Goal: Task Accomplishment & Management: Complete application form

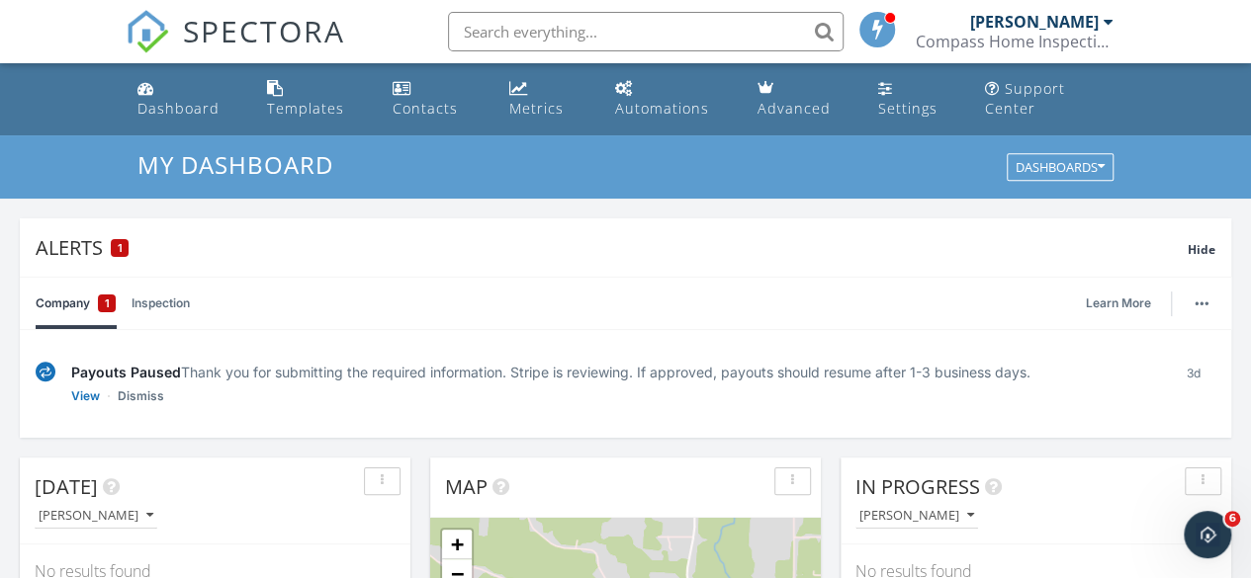
scroll to position [99, 0]
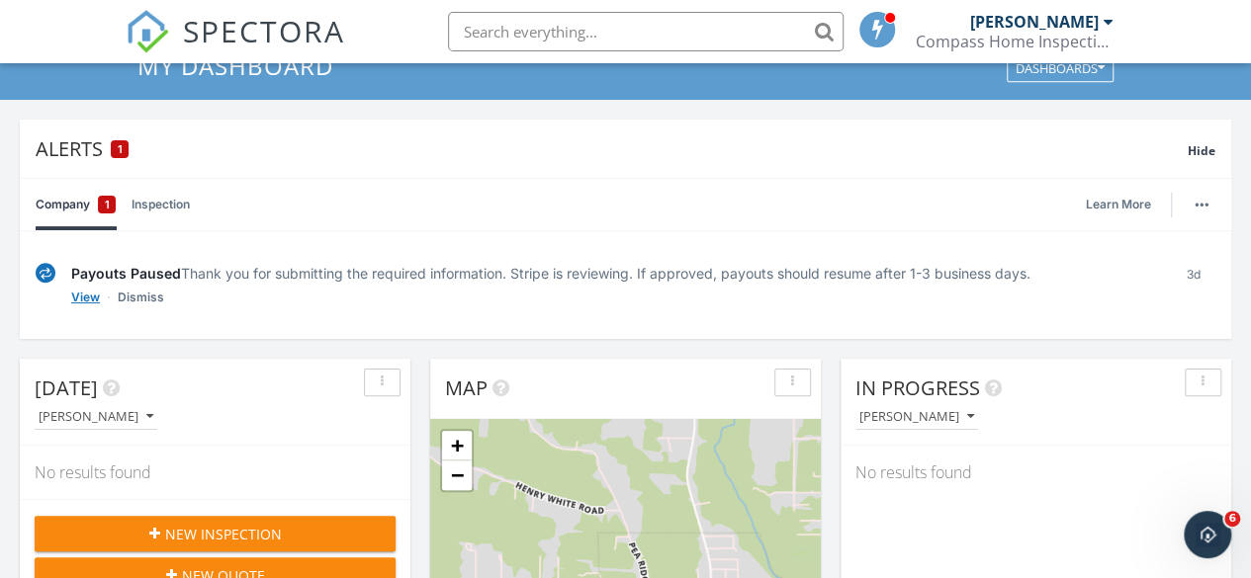
click at [96, 298] on link "View" at bounding box center [85, 298] width 29 height 20
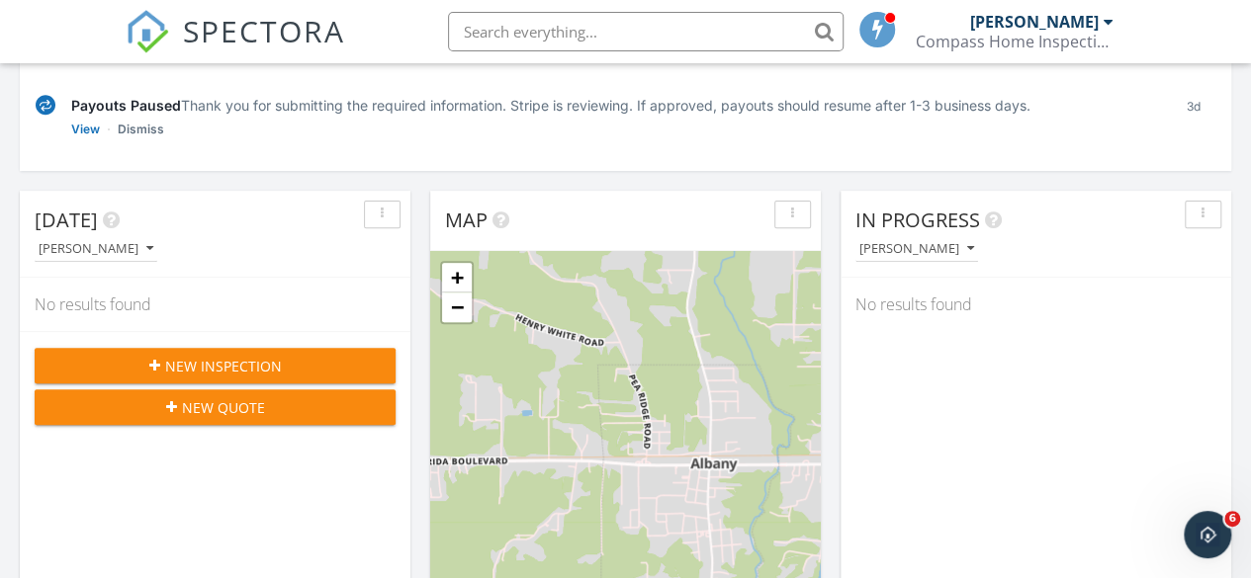
scroll to position [297, 0]
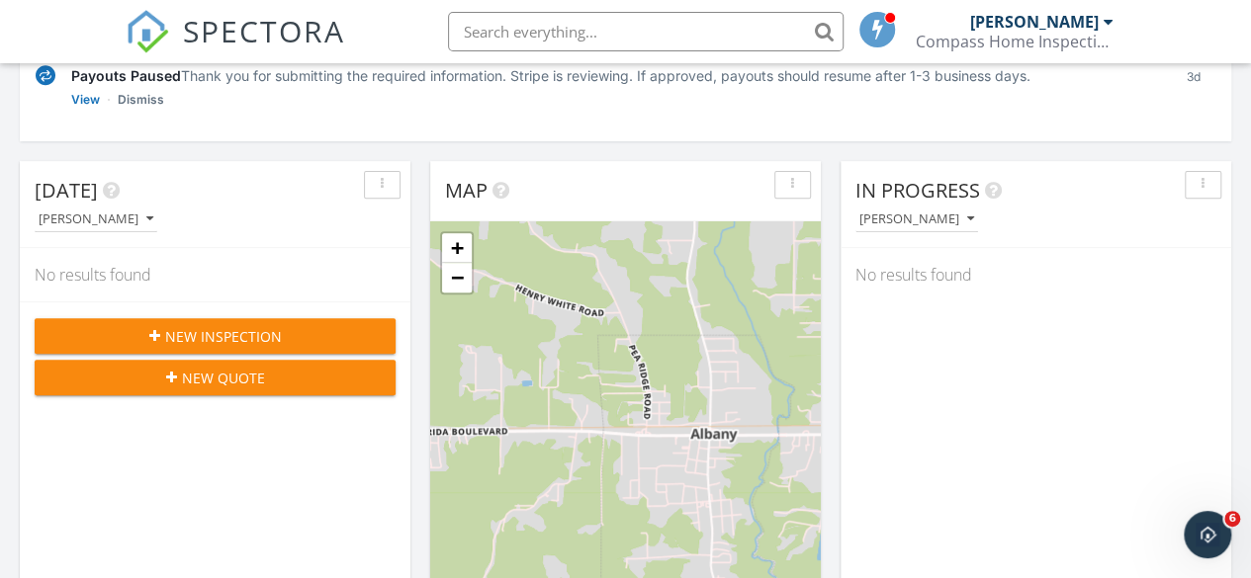
click at [305, 337] on div "New Inspection" at bounding box center [214, 336] width 329 height 21
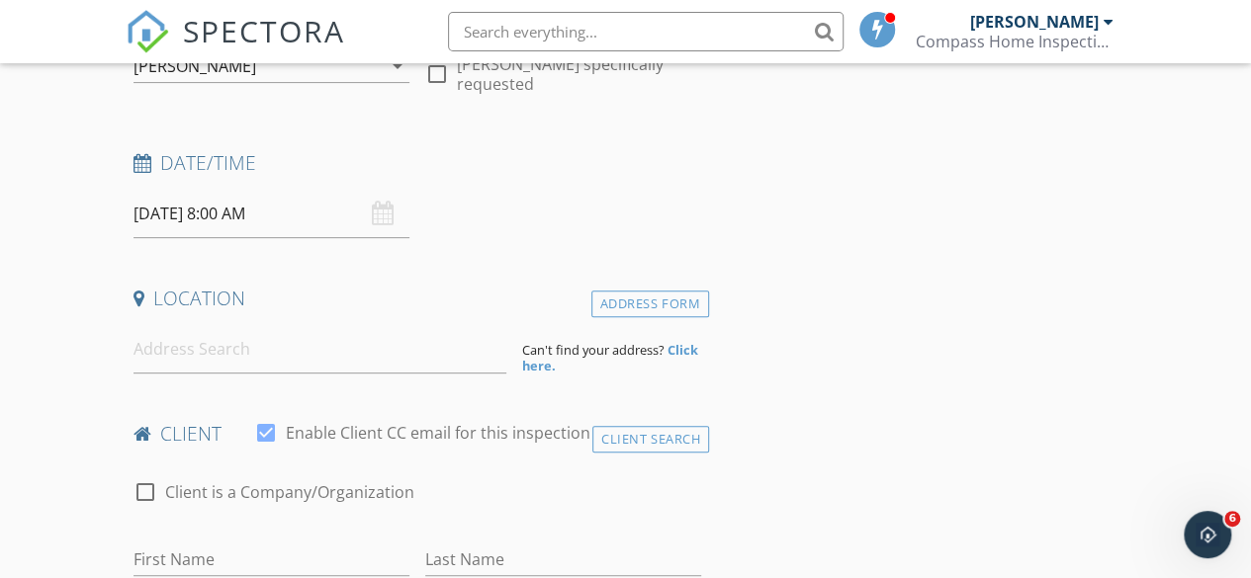
scroll to position [297, 0]
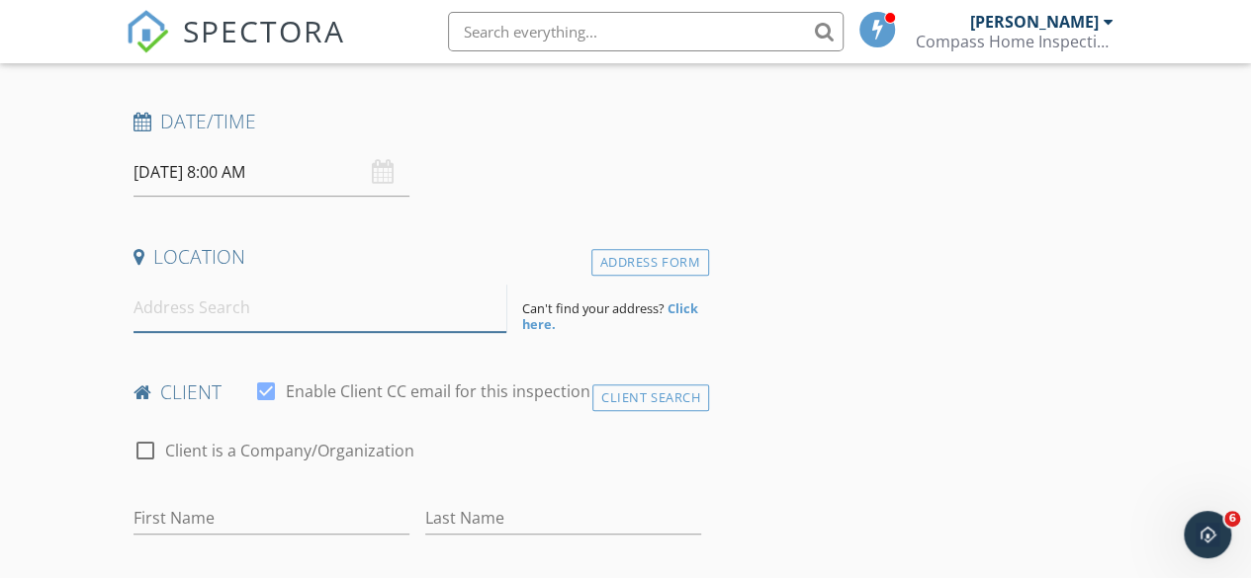
click at [320, 306] on input at bounding box center [320, 308] width 374 height 48
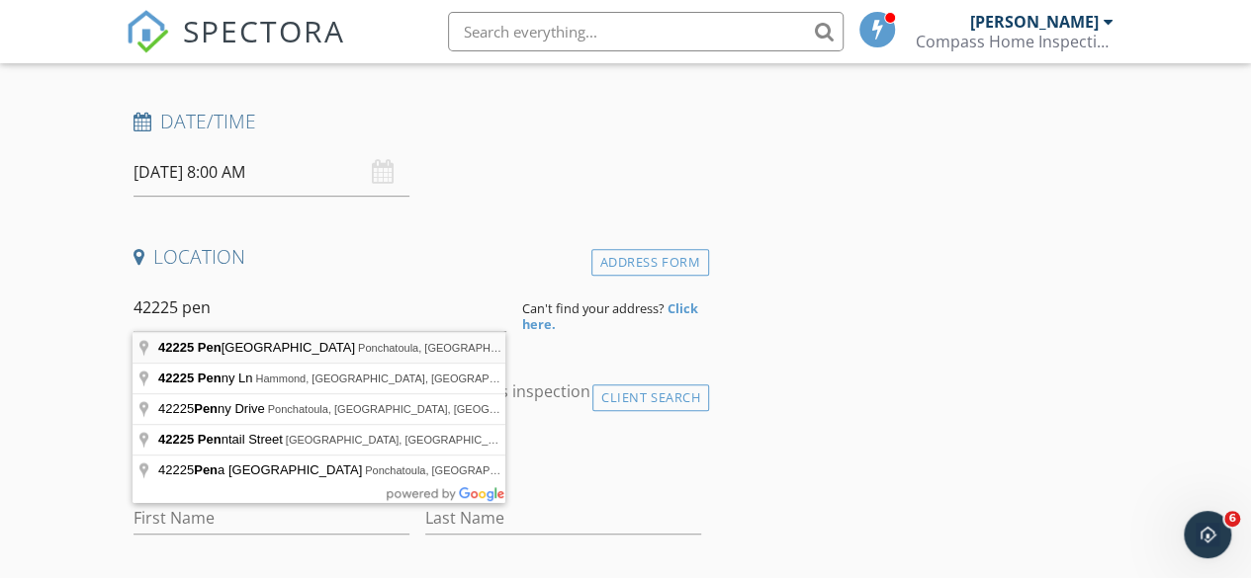
type input "42225 Penrose Street, Ponchatoula, LA, USA"
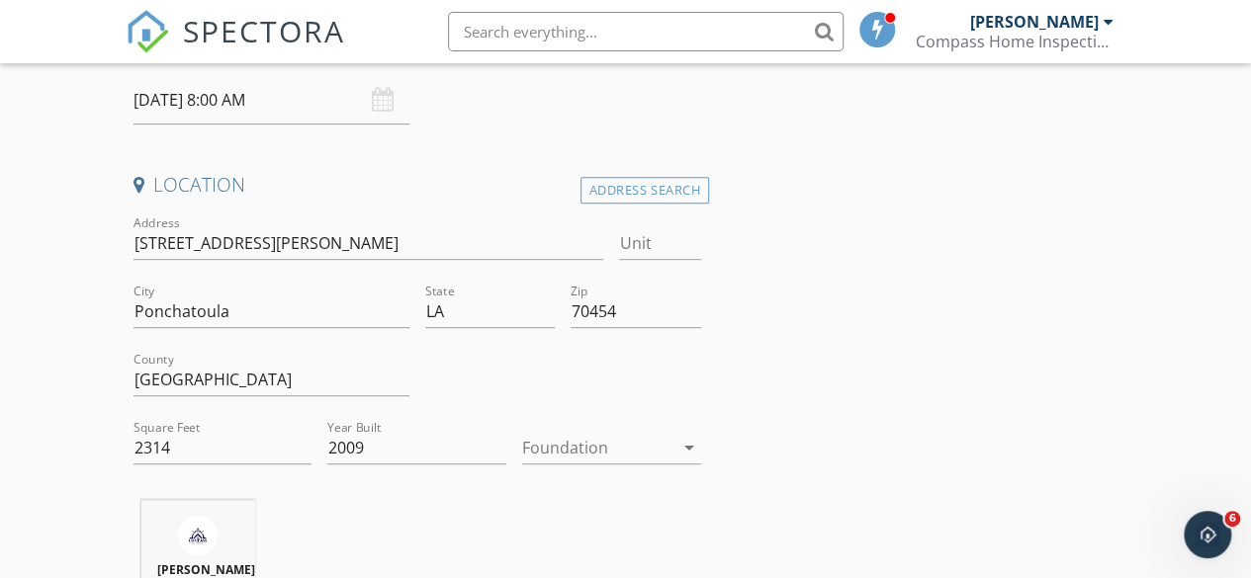
scroll to position [395, 0]
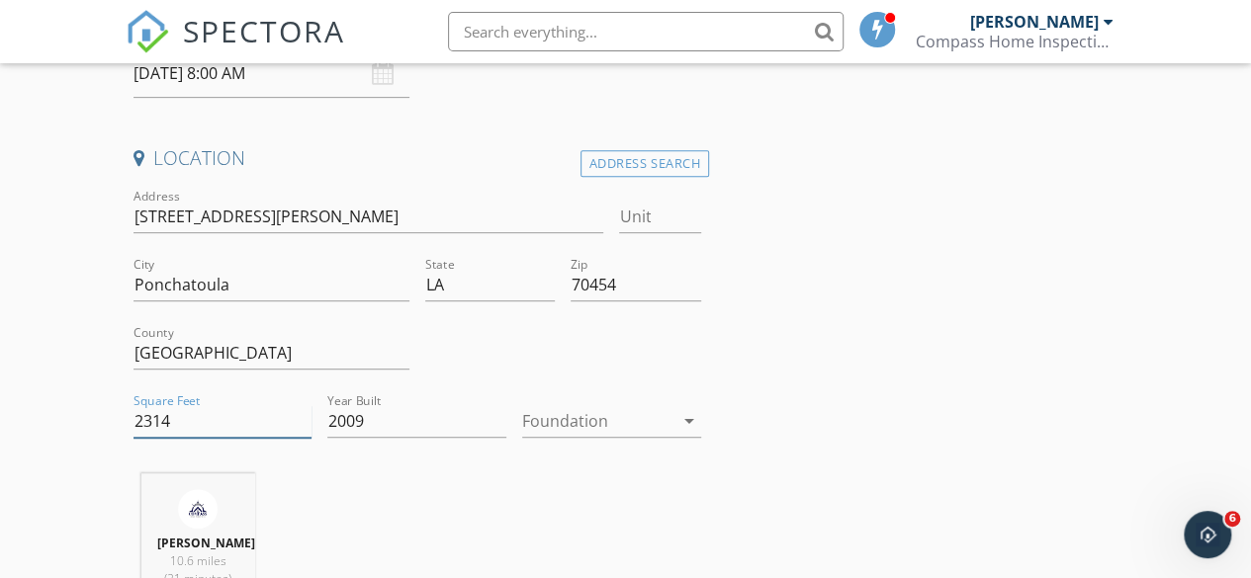
drag, startPoint x: 186, startPoint y: 419, endPoint x: 95, endPoint y: 405, distance: 92.0
type input "1683"
click at [653, 426] on div at bounding box center [597, 421] width 151 height 32
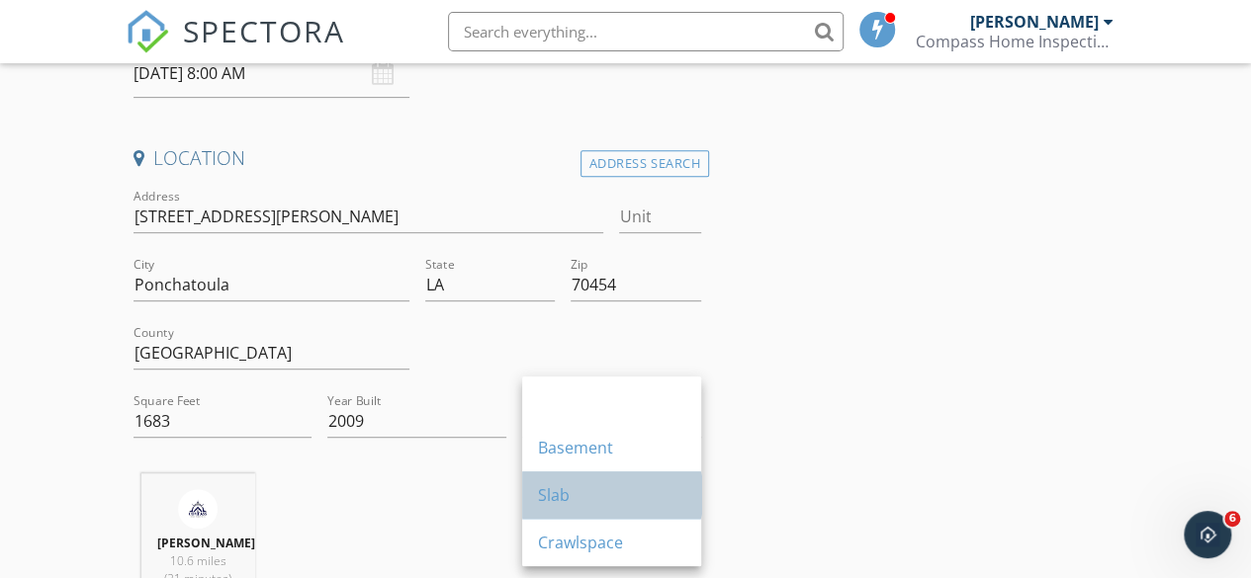
click at [599, 500] on div "Slab" at bounding box center [611, 495] width 147 height 24
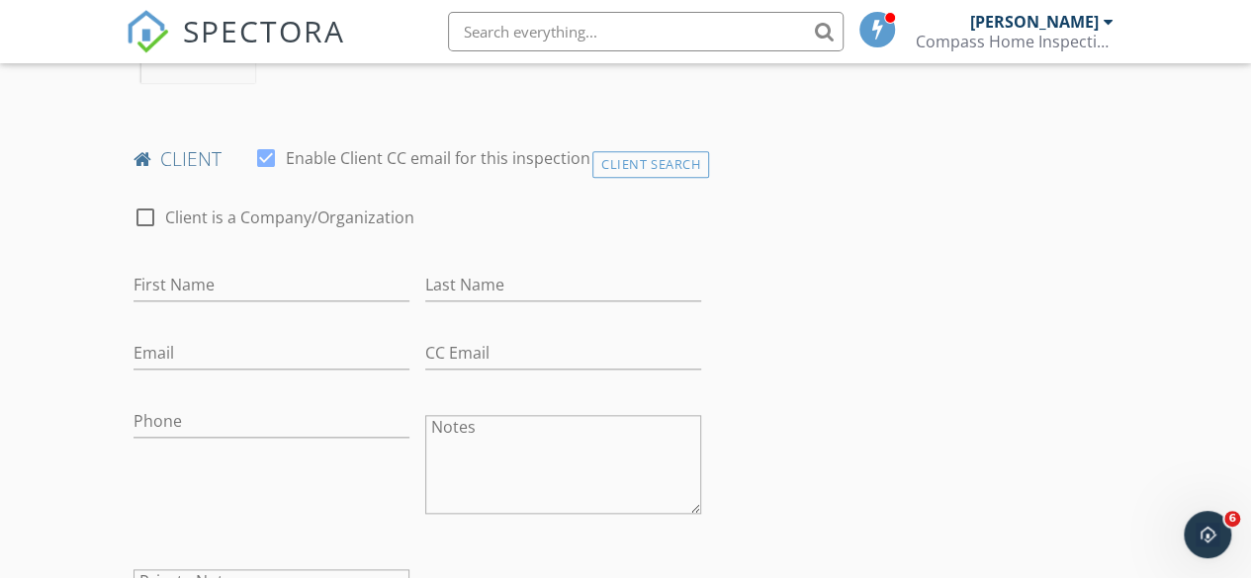
scroll to position [989, 0]
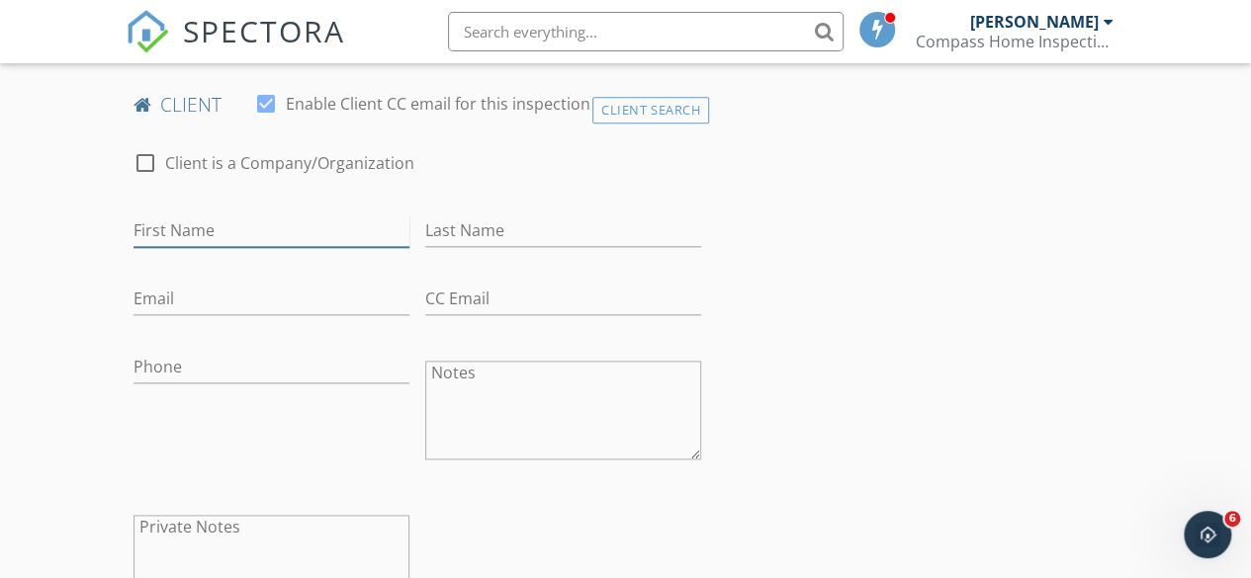
click at [186, 246] on input "First Name" at bounding box center [271, 231] width 276 height 33
type input "Benny"
click at [480, 246] on input "Last Name" at bounding box center [563, 231] width 276 height 33
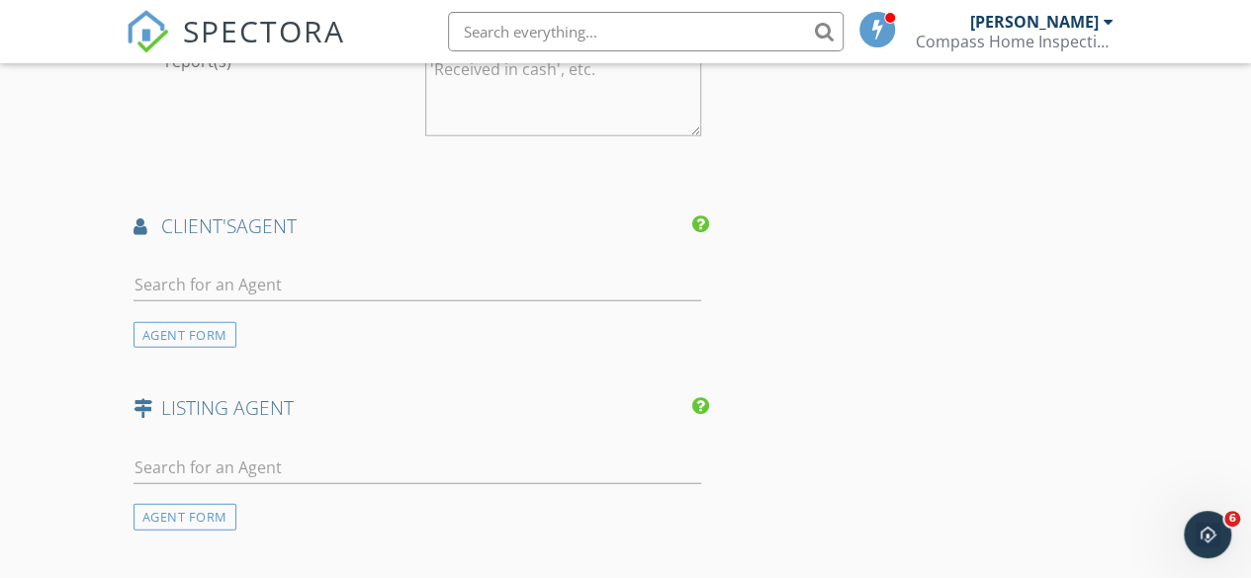
scroll to position [2373, 0]
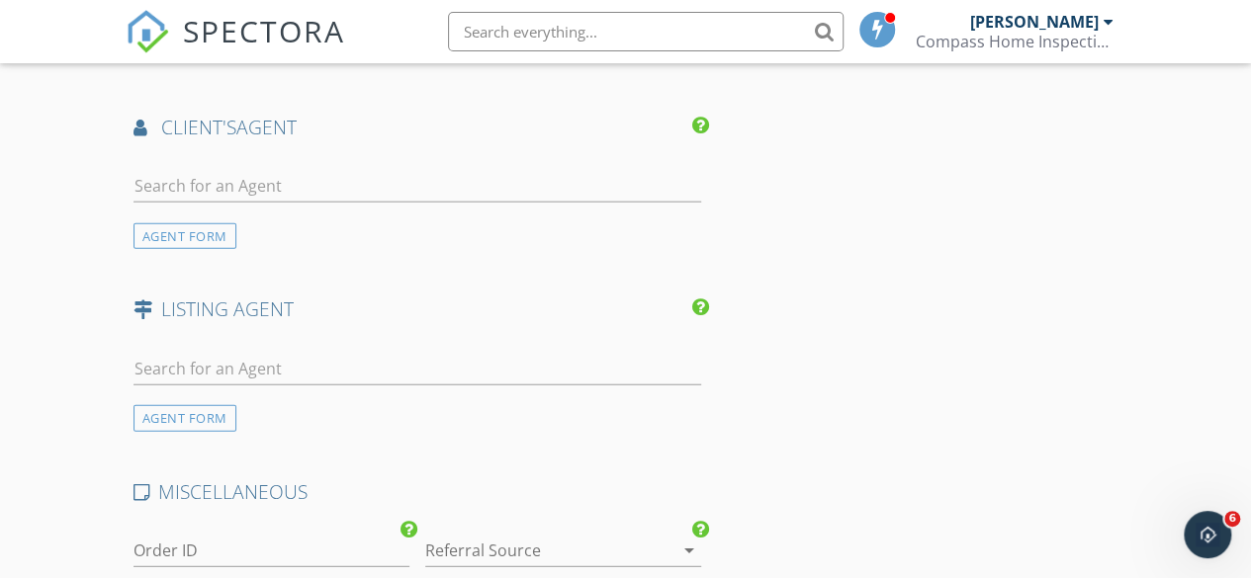
type input "Slade"
click at [263, 203] on input "text" at bounding box center [416, 186] width 567 height 33
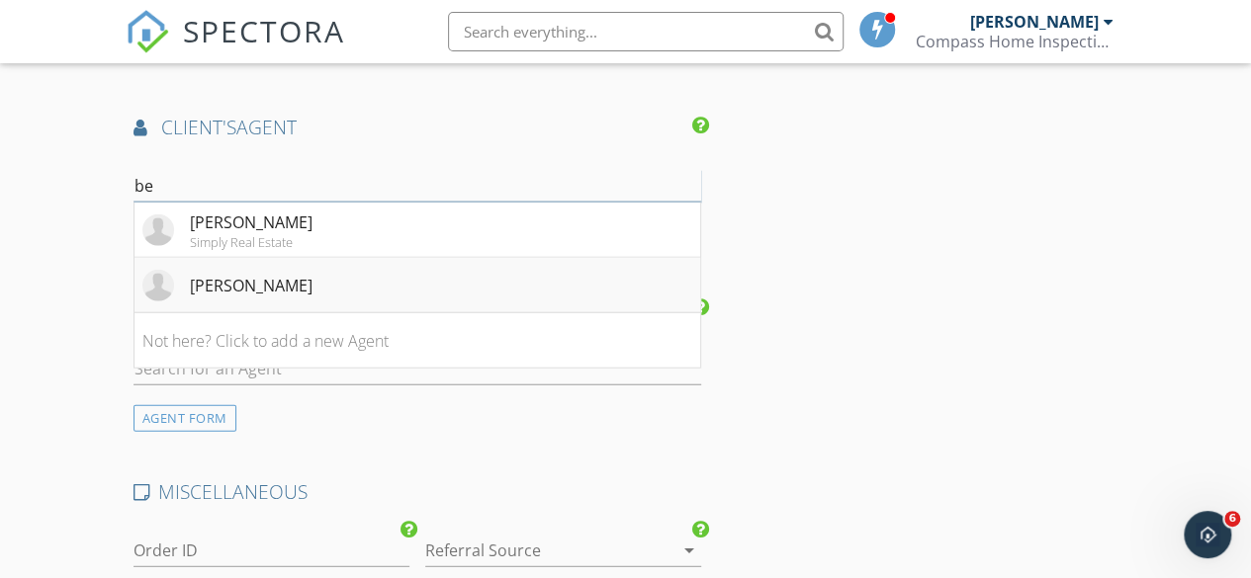
type input "be"
click at [233, 302] on div "Bennie Slade" at bounding box center [227, 286] width 170 height 32
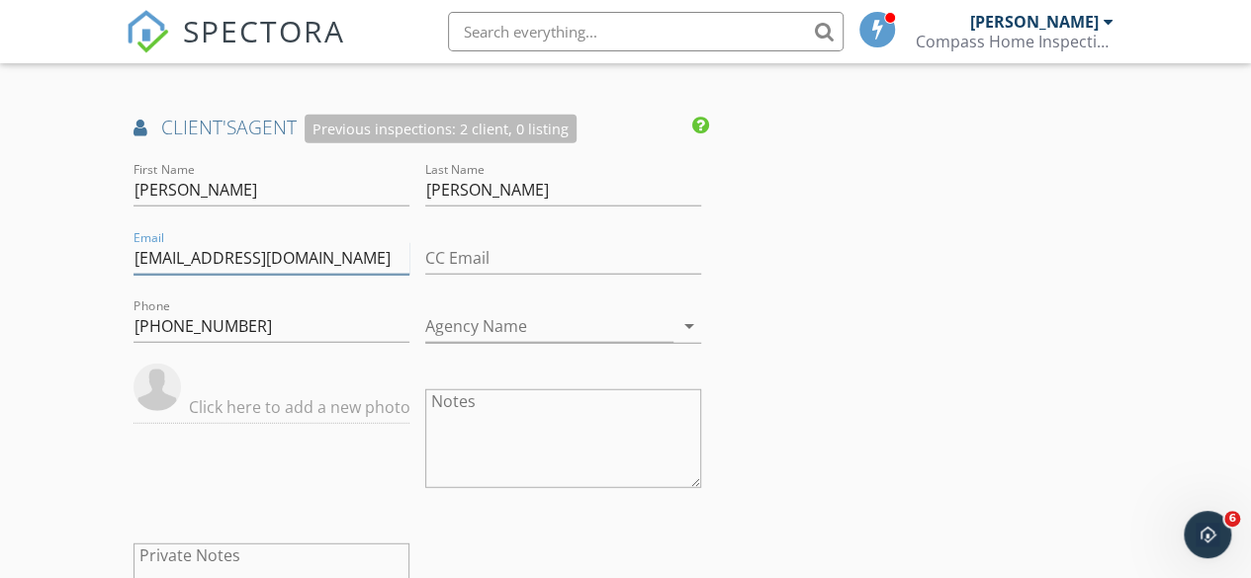
drag, startPoint x: 311, startPoint y: 269, endPoint x: 135, endPoint y: 278, distance: 176.2
click at [135, 275] on input "a2gumbo@gmail.com" at bounding box center [271, 258] width 276 height 33
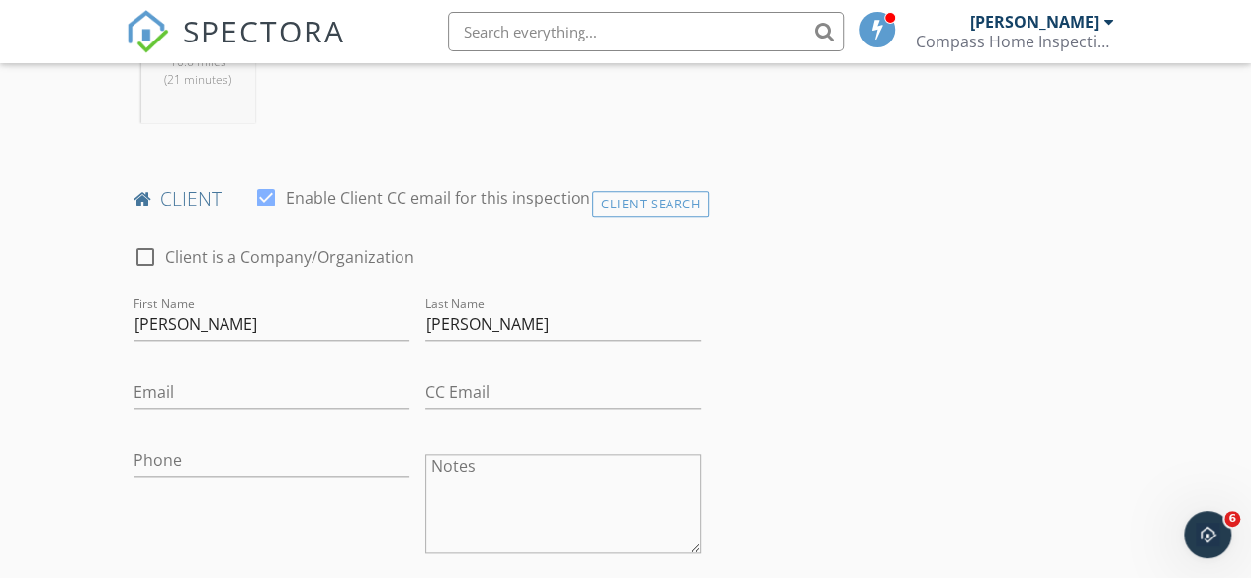
scroll to position [890, 0]
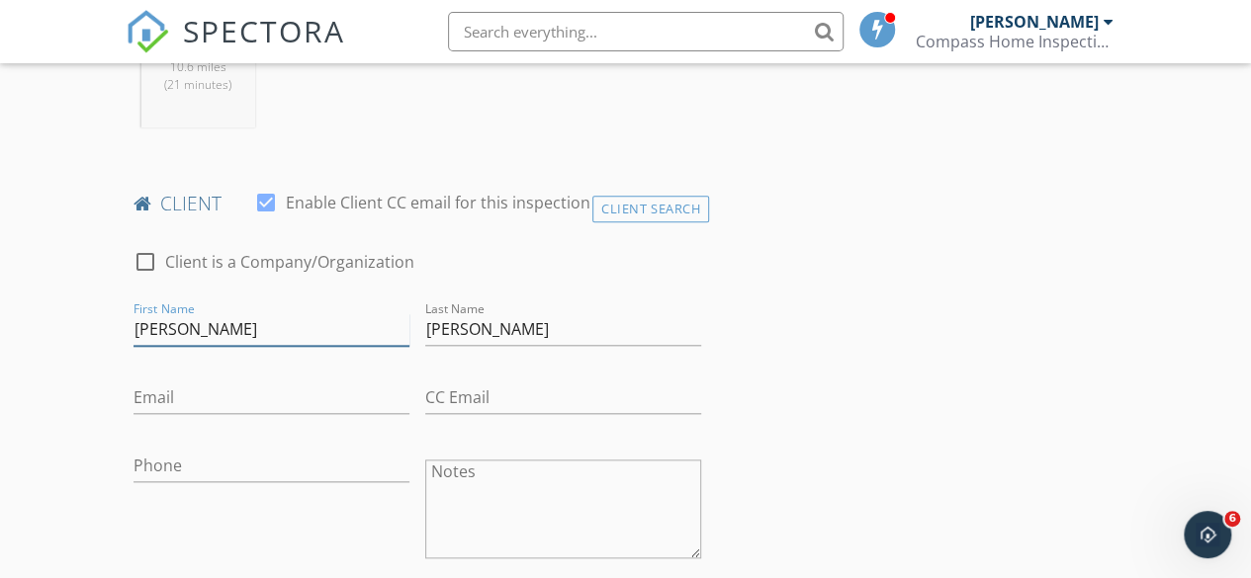
click at [199, 346] on input "Benny" at bounding box center [271, 329] width 276 height 33
type input "Bennie"
click at [155, 414] on input "Email" at bounding box center [271, 398] width 276 height 33
paste input "a2gumbo@gmail.com"
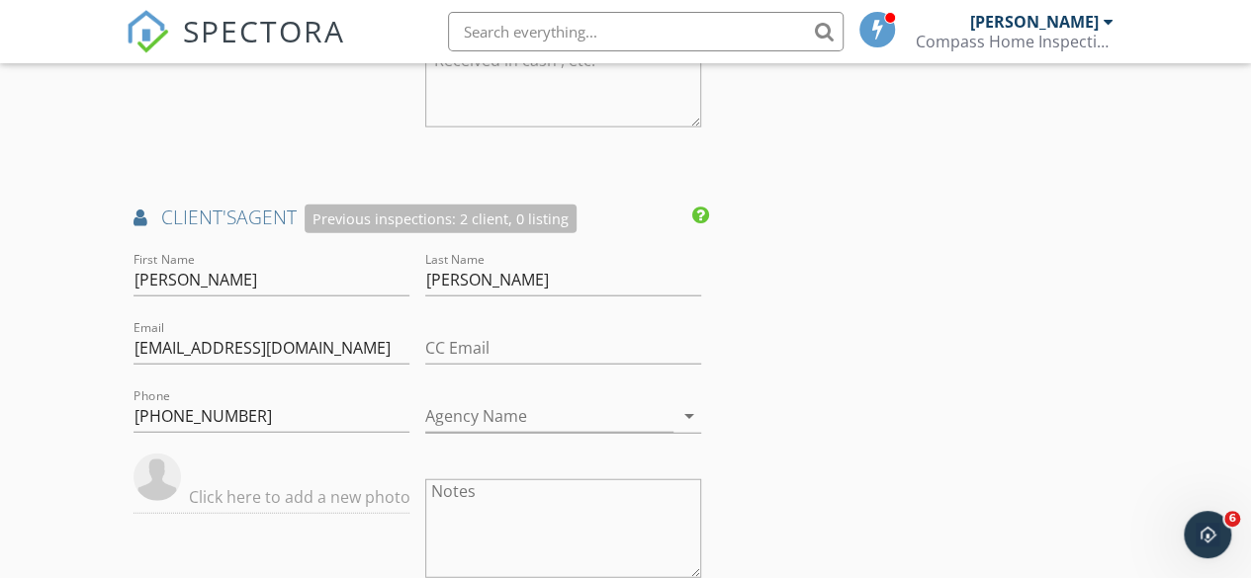
scroll to position [2373, 0]
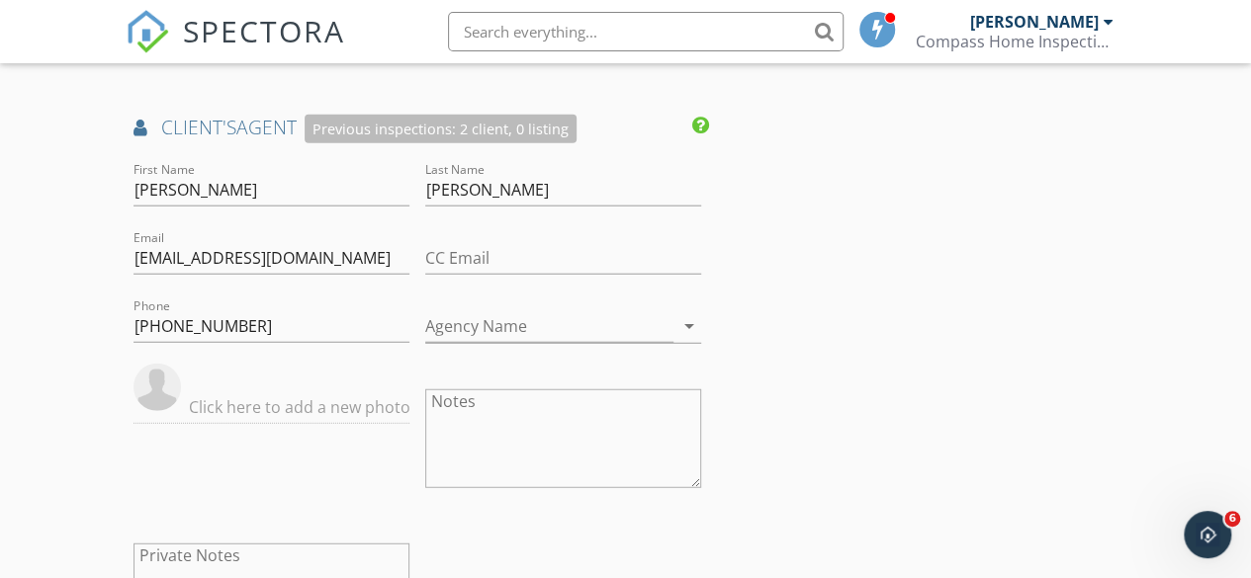
type input "a2gumbo@gmail.com"
drag, startPoint x: 261, startPoint y: 325, endPoint x: 131, endPoint y: 342, distance: 131.6
click at [131, 342] on div "Phone 985-507-0014" at bounding box center [272, 329] width 292 height 69
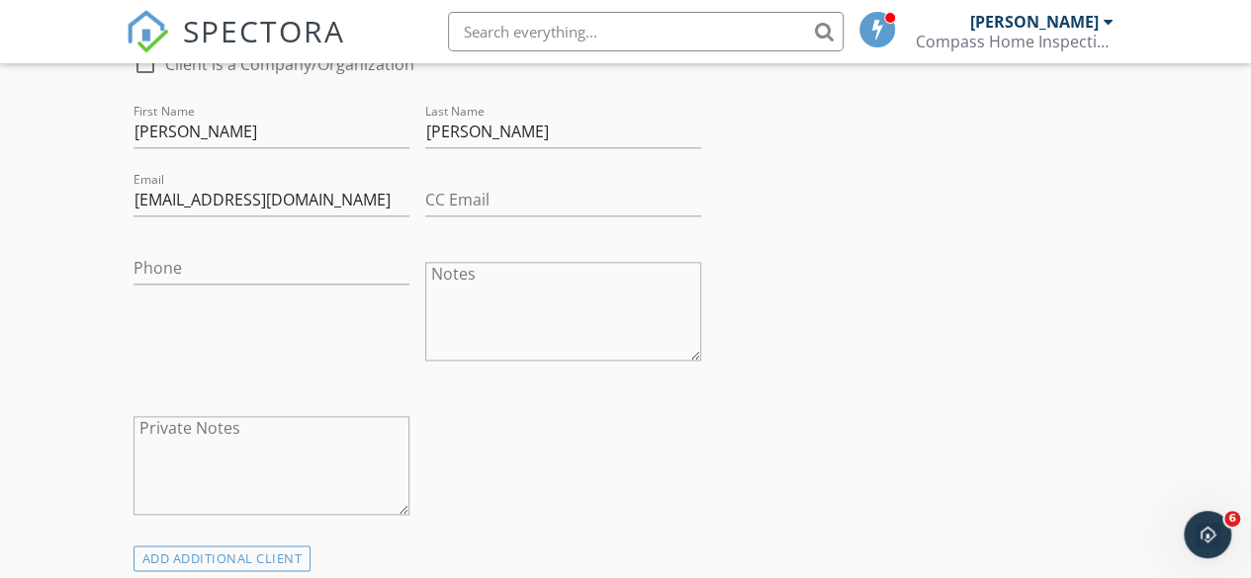
scroll to position [989, 0]
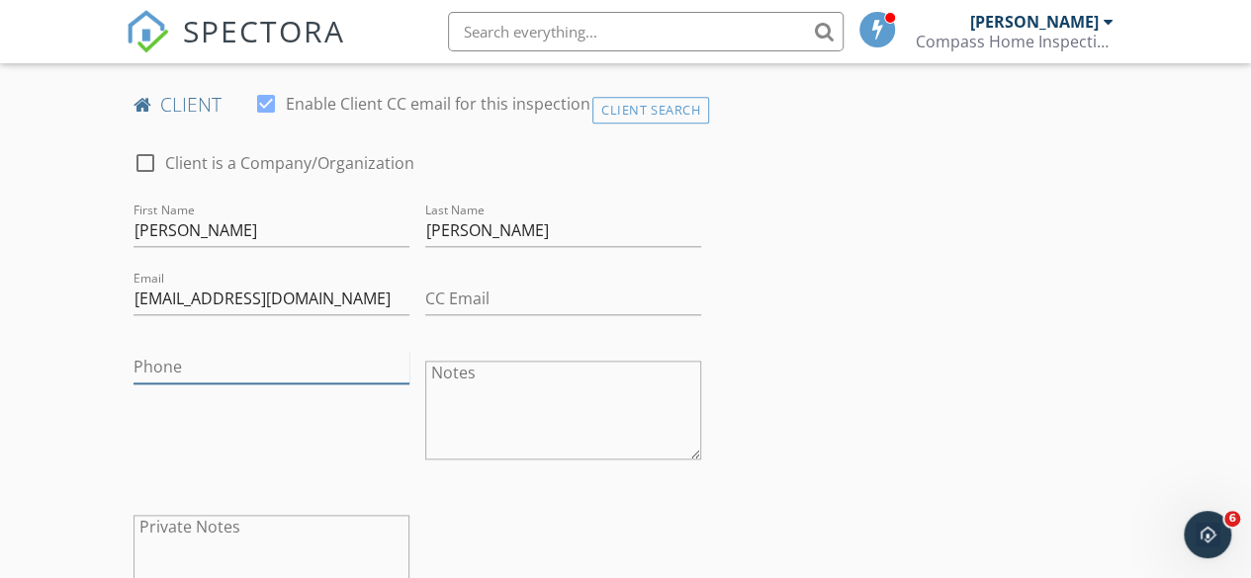
click at [150, 381] on input "Phone" at bounding box center [271, 367] width 276 height 33
paste input "985-507-0014"
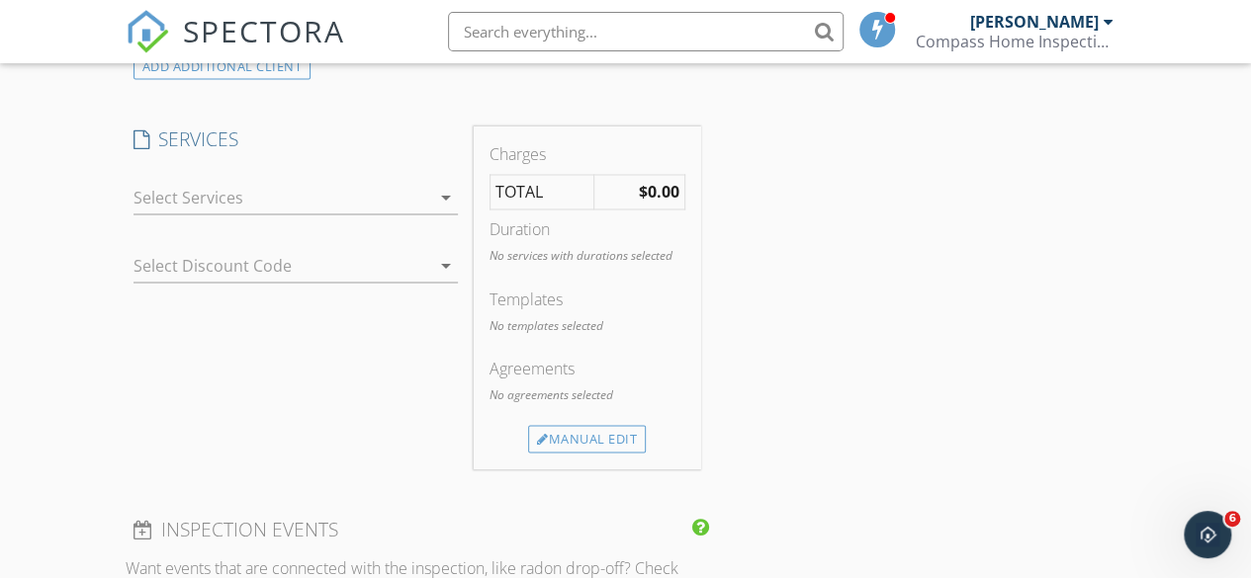
scroll to position [1582, 0]
type input "985-507-0014"
click at [429, 212] on div at bounding box center [281, 196] width 297 height 32
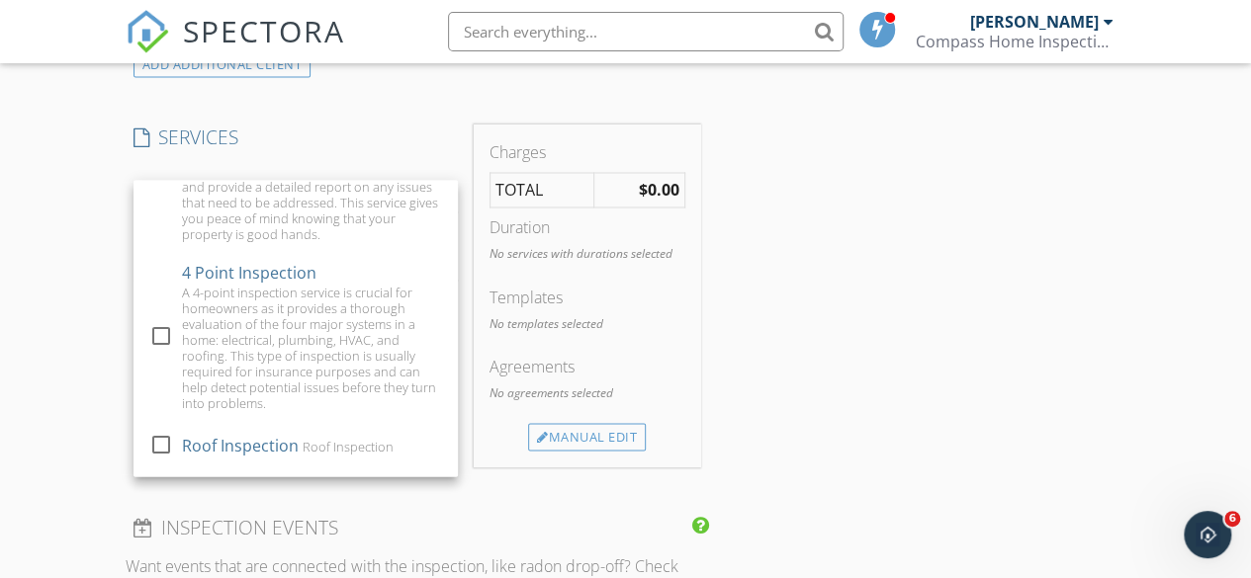
scroll to position [593, 0]
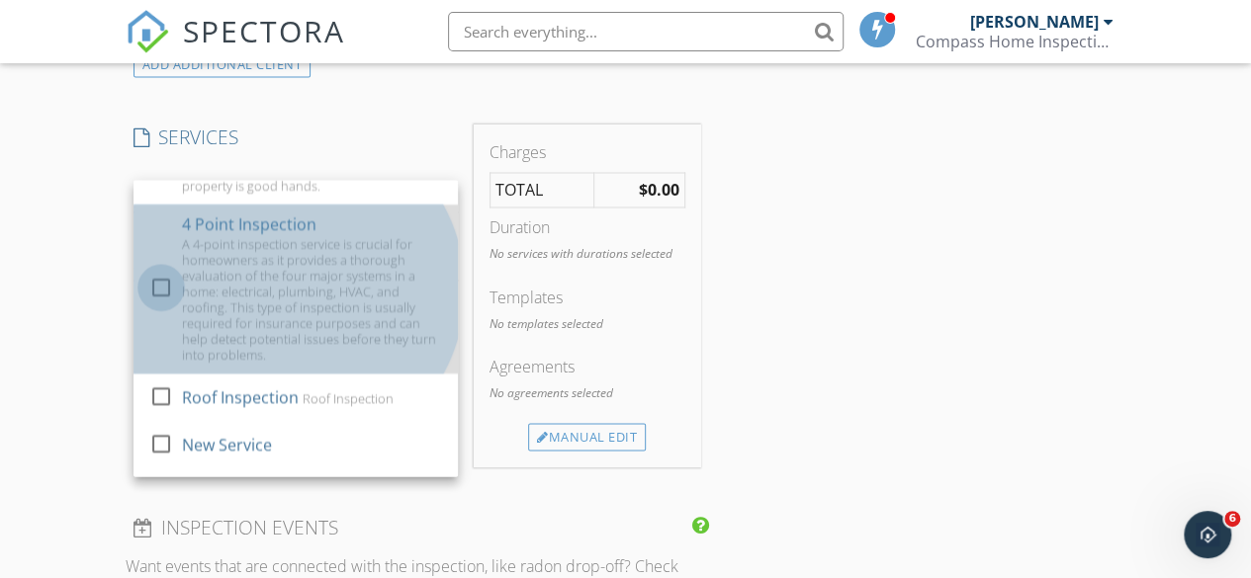
click at [160, 305] on div at bounding box center [161, 288] width 34 height 34
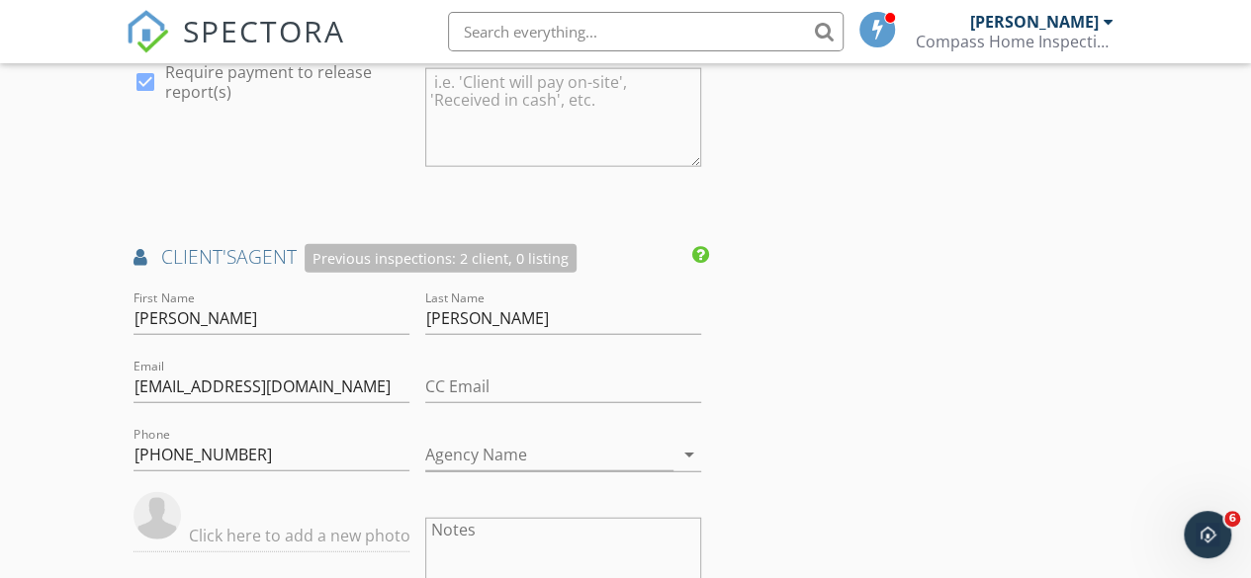
scroll to position [2373, 0]
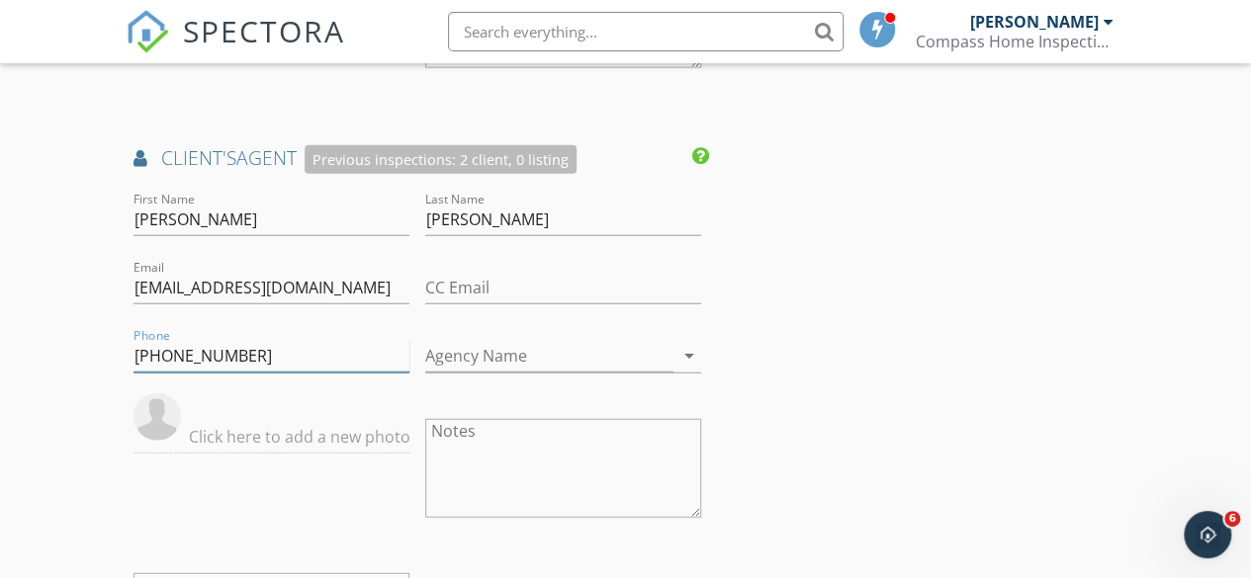
drag, startPoint x: 286, startPoint y: 368, endPoint x: 85, endPoint y: 327, distance: 204.7
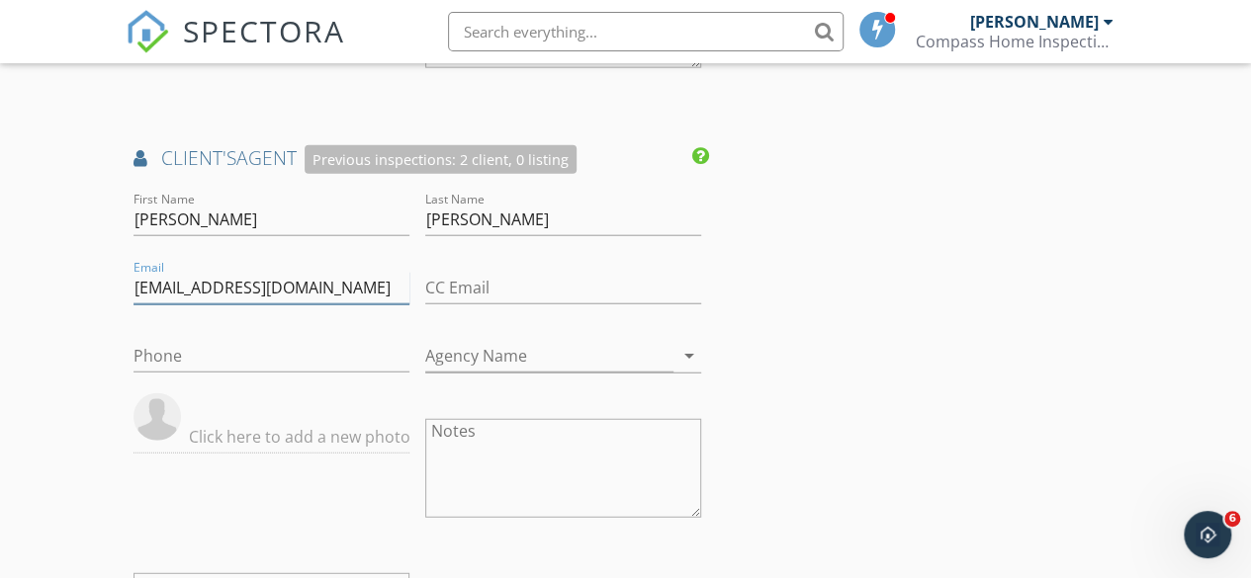
drag, startPoint x: 347, startPoint y: 304, endPoint x: 76, endPoint y: 274, distance: 272.5
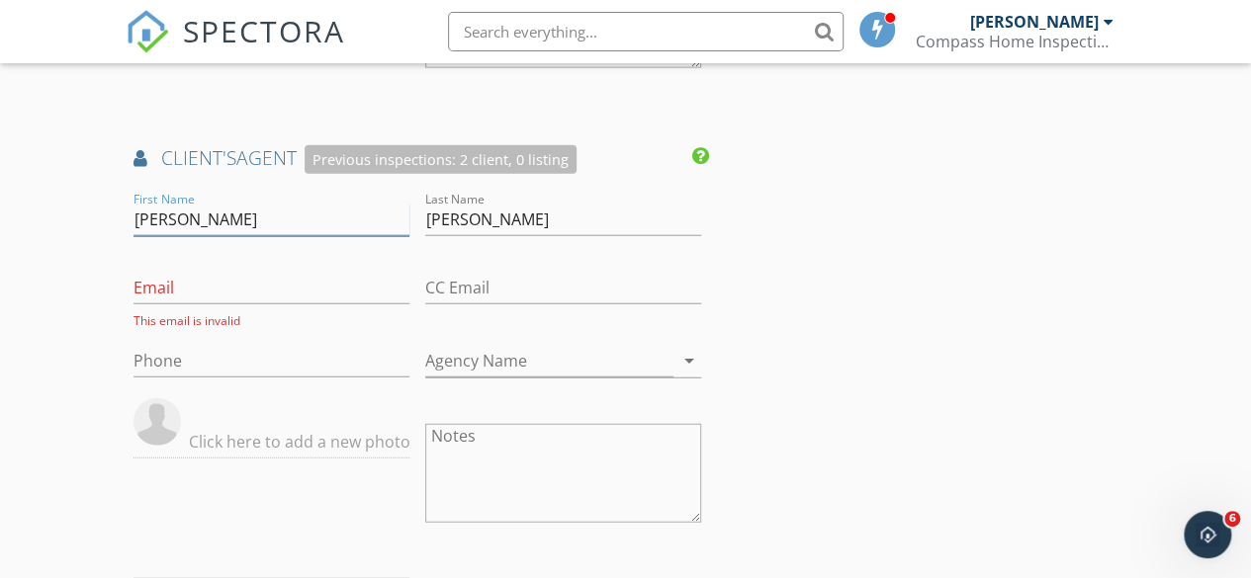
drag, startPoint x: 277, startPoint y: 228, endPoint x: 91, endPoint y: 238, distance: 186.1
drag, startPoint x: 491, startPoint y: 235, endPoint x: 397, endPoint y: 223, distance: 94.7
click at [397, 223] on div "First Name Last Name Slade Email This email is invalid CC Email Phone Agency Na…" at bounding box center [417, 447] width 583 height 519
drag, startPoint x: 479, startPoint y: 238, endPoint x: 414, endPoint y: 250, distance: 66.3
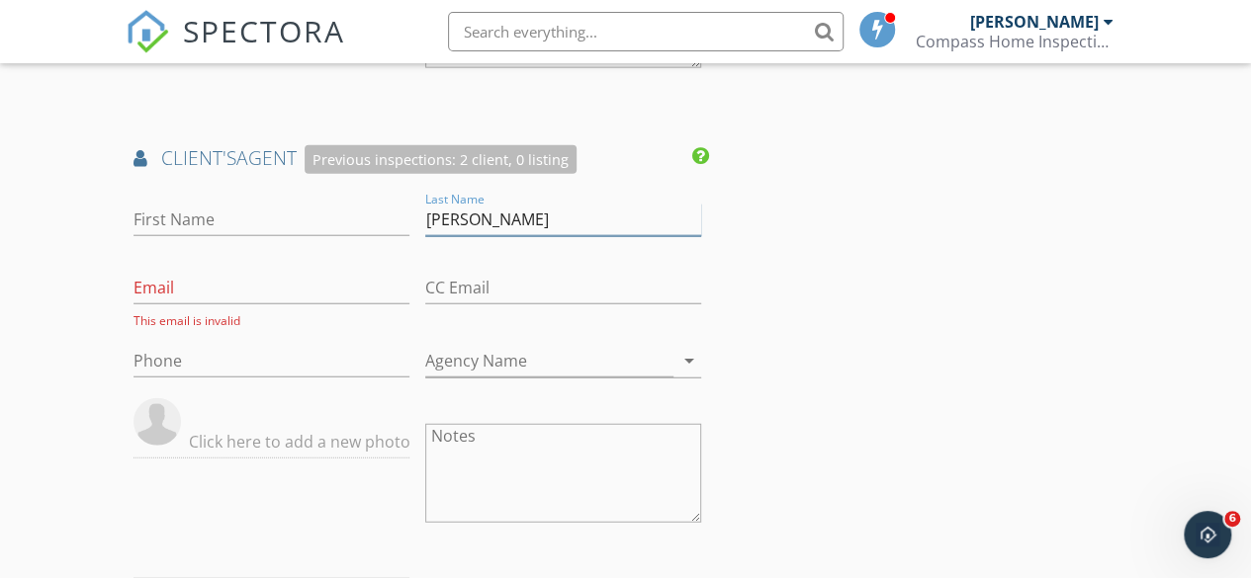
click at [415, 251] on div "First Name Last Name Slade Email This email is invalid CC Email Phone Agency Na…" at bounding box center [417, 447] width 583 height 519
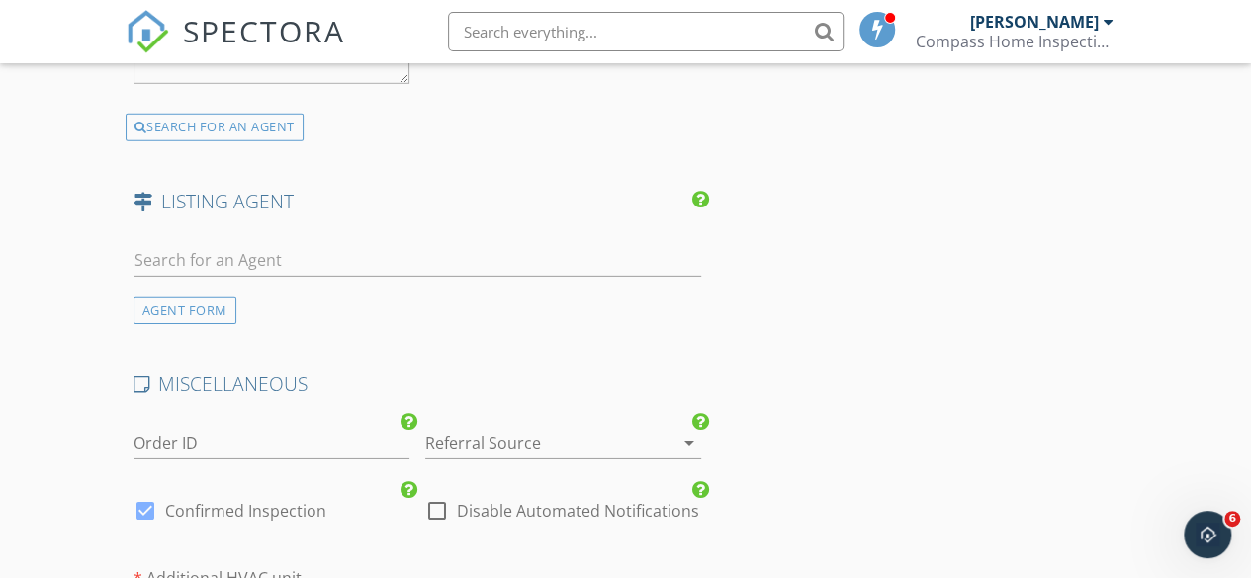
scroll to position [3065, 0]
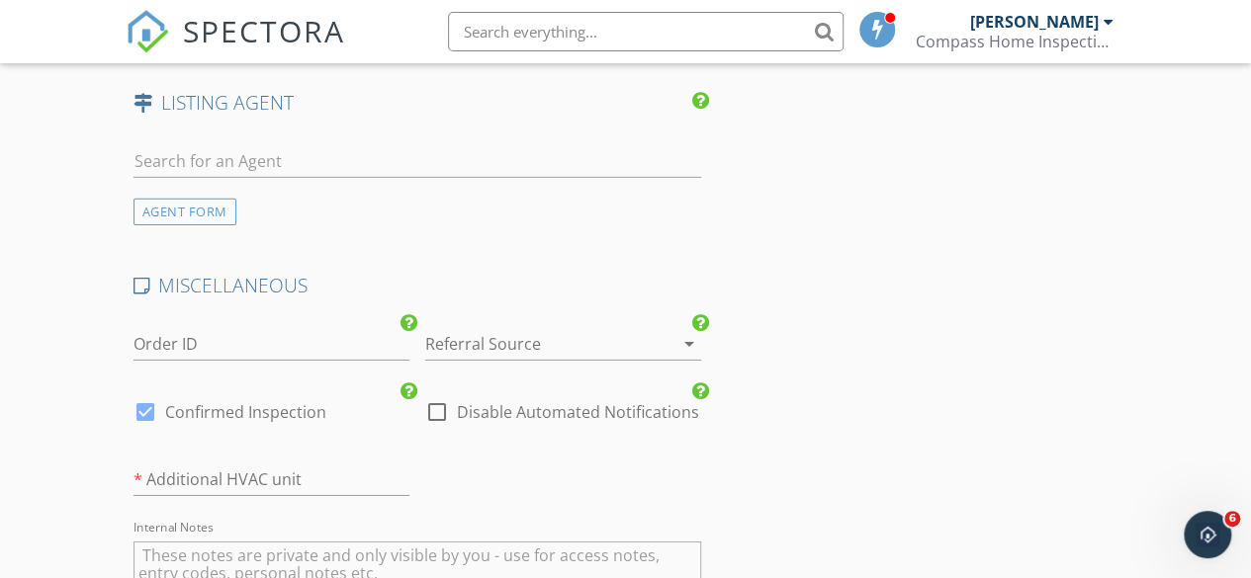
click at [473, 359] on div at bounding box center [535, 344] width 220 height 32
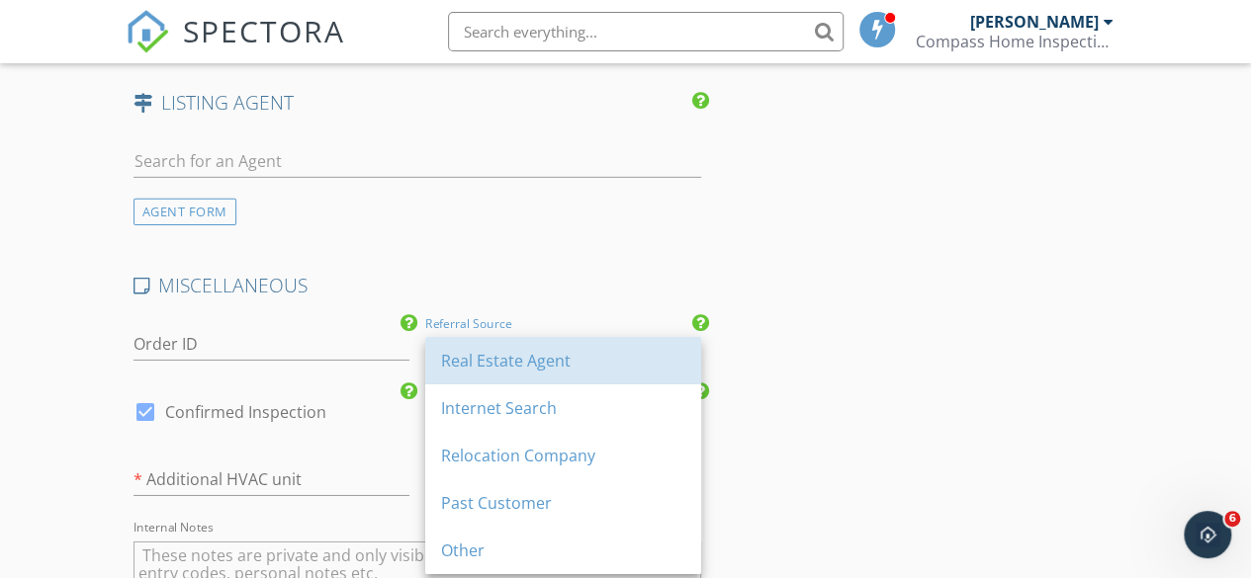
click at [473, 359] on div "Real Estate Agent" at bounding box center [563, 361] width 244 height 24
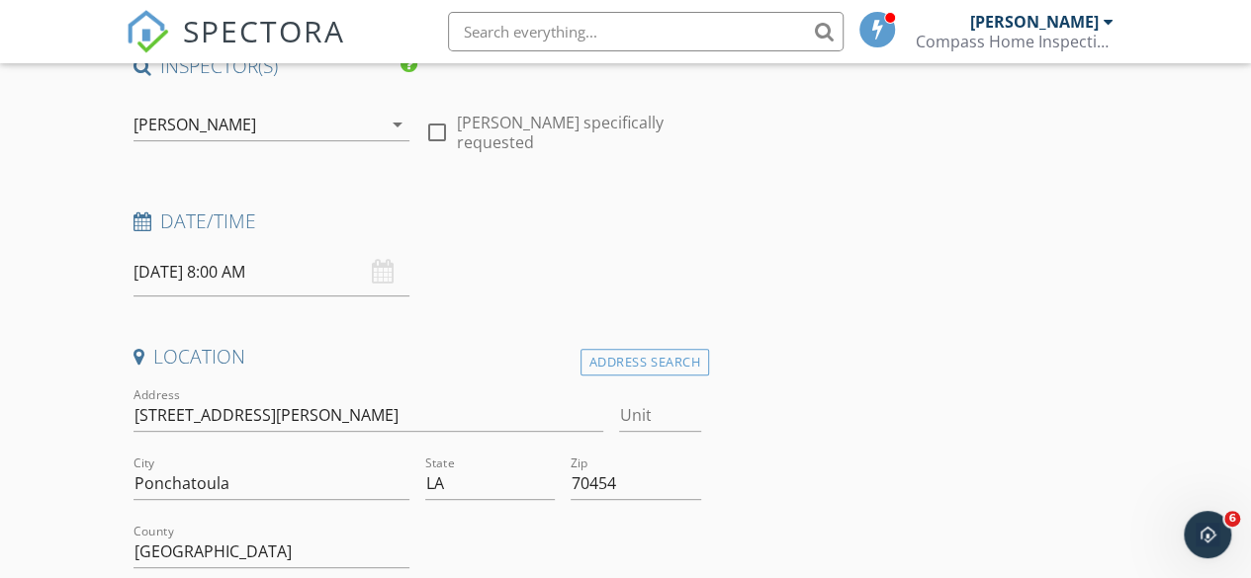
scroll to position [198, 0]
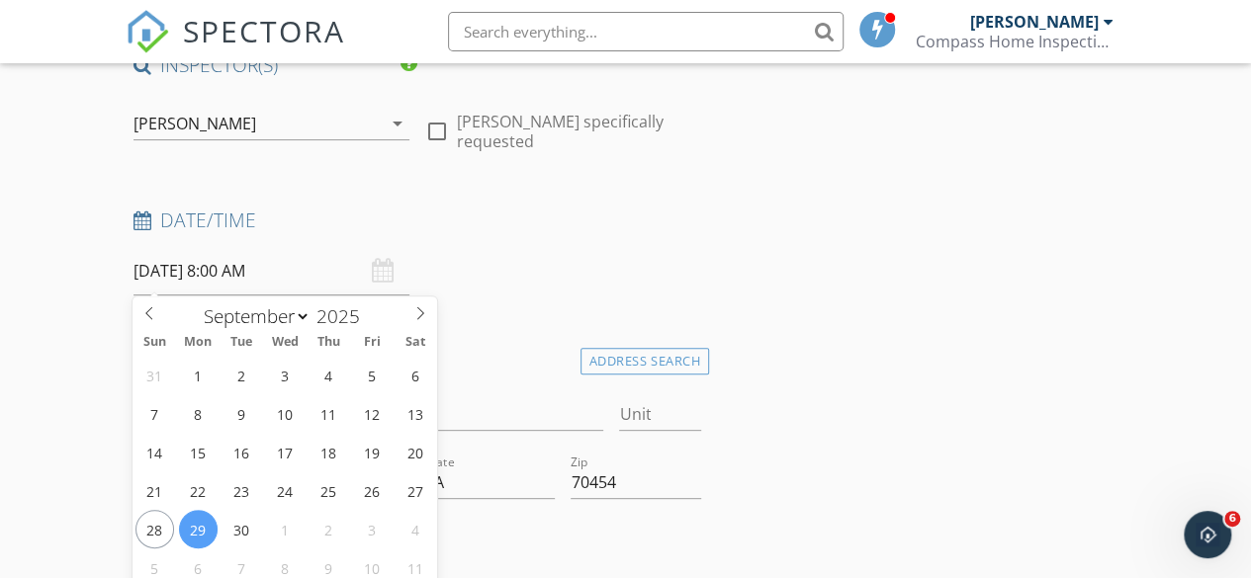
click at [178, 269] on input "09/29/2025 8:00 AM" at bounding box center [271, 271] width 276 height 48
type input "09/30/2025 8:00 AM"
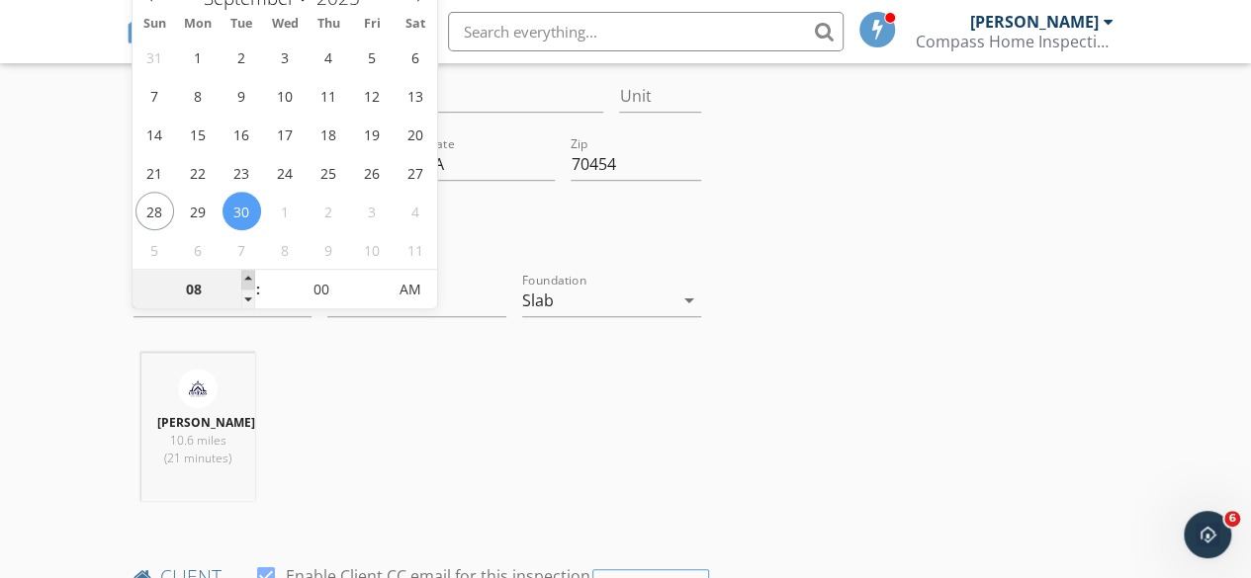
type input "09"
type input "09/30/2025 9:00 AM"
click at [247, 274] on span at bounding box center [248, 280] width 14 height 20
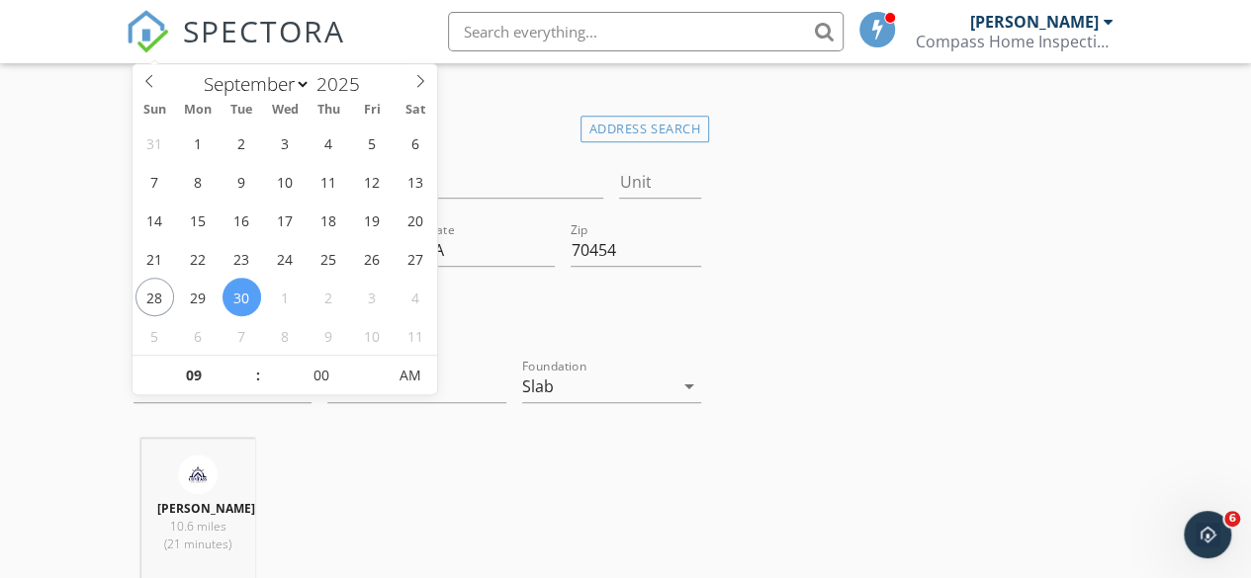
scroll to position [417, 0]
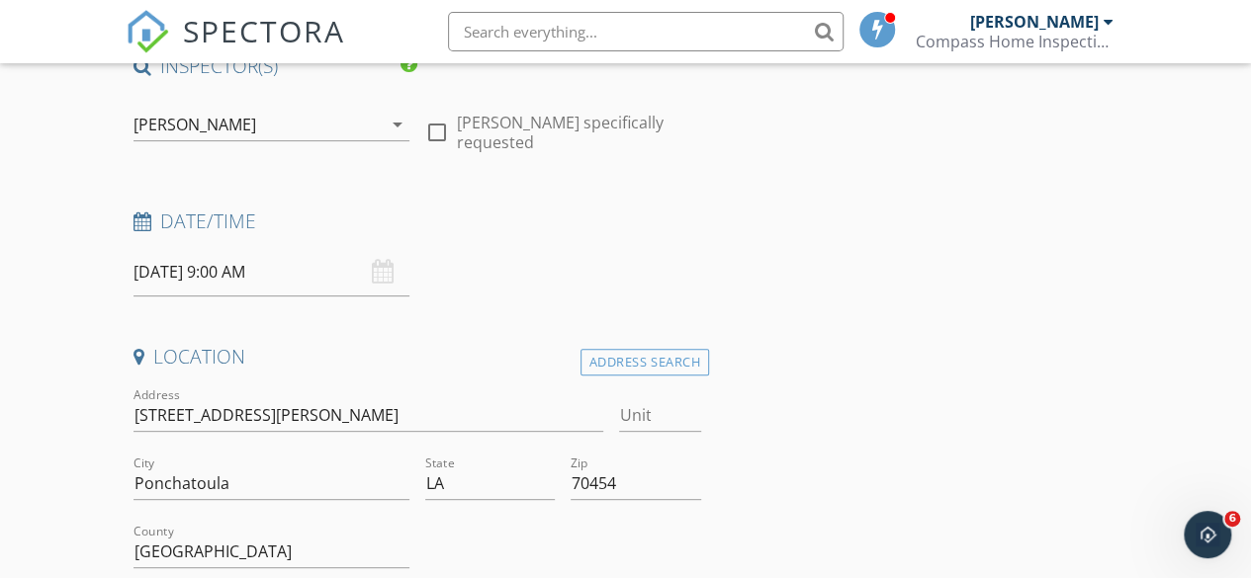
scroll to position [198, 0]
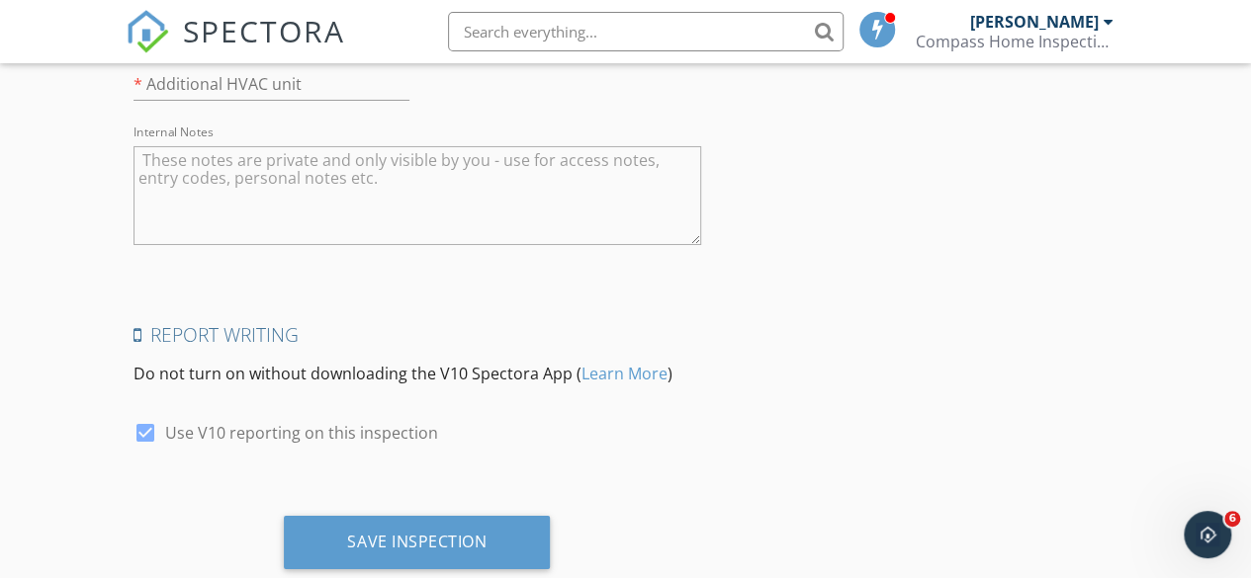
scroll to position [3522, 0]
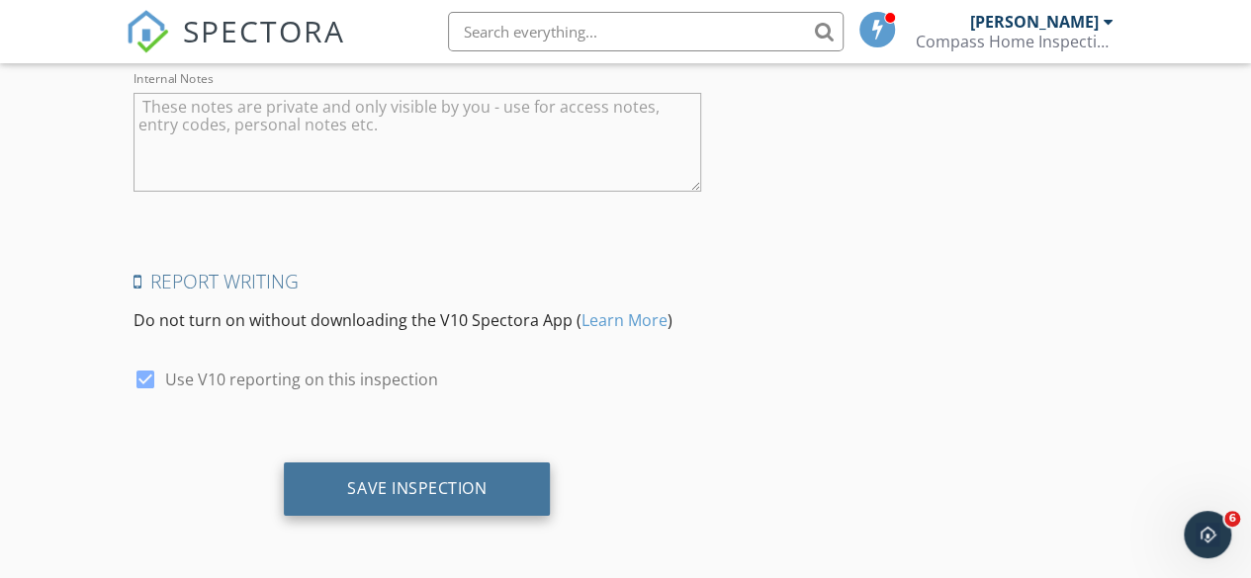
click at [407, 487] on div "Save Inspection" at bounding box center [416, 489] width 139 height 20
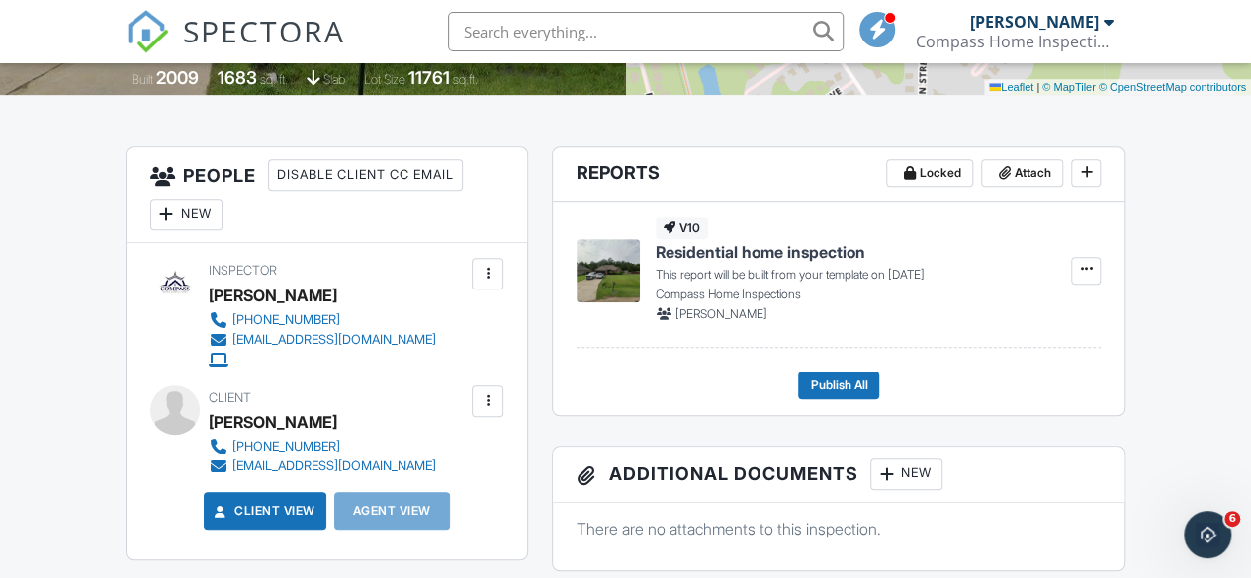
scroll to position [395, 0]
